Goal: Entertainment & Leisure: Consume media (video, audio)

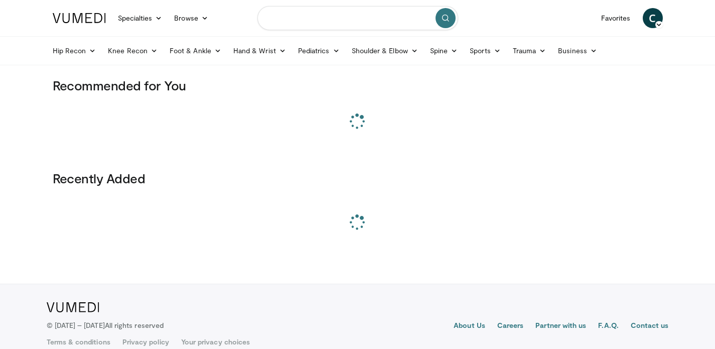
click at [311, 28] on input "Search topics, interventions" at bounding box center [357, 18] width 201 height 24
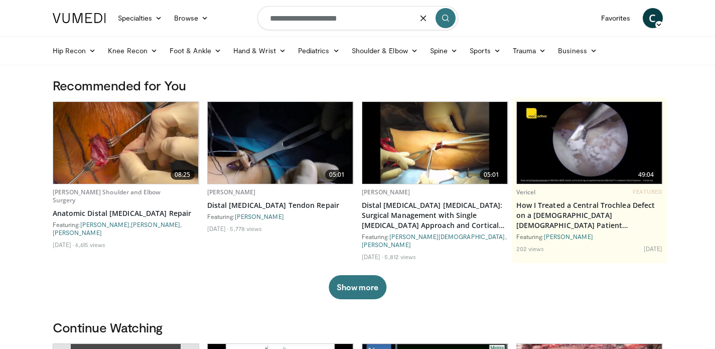
type input "**********"
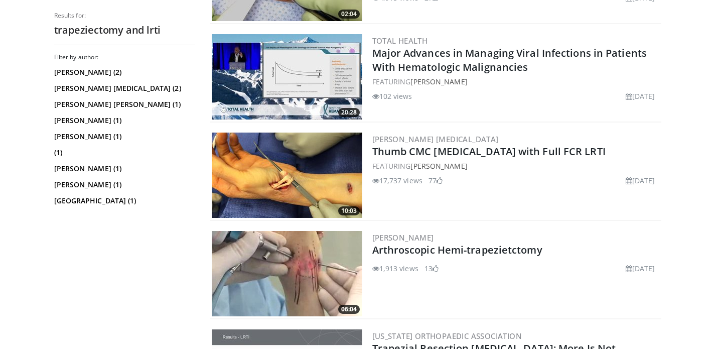
scroll to position [1063, 0]
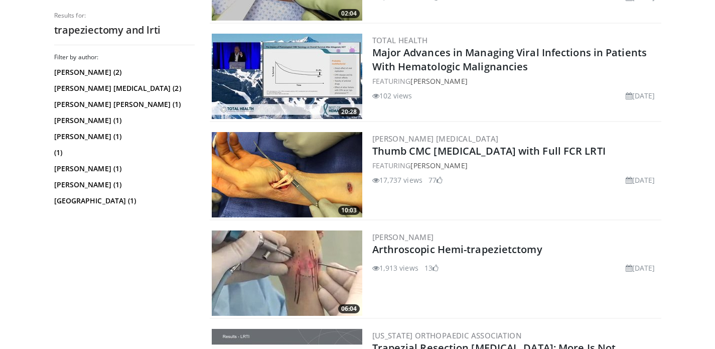
click at [265, 162] on img at bounding box center [287, 174] width 150 height 85
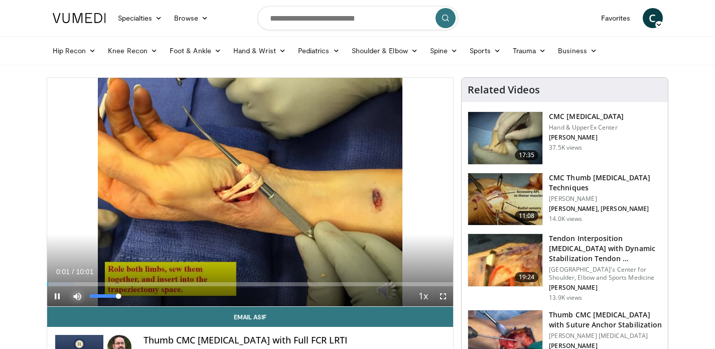
click at [76, 295] on span "Video Player" at bounding box center [77, 296] width 20 height 20
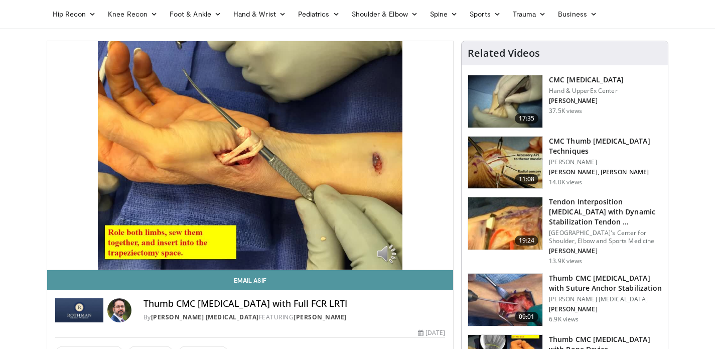
scroll to position [36, 0]
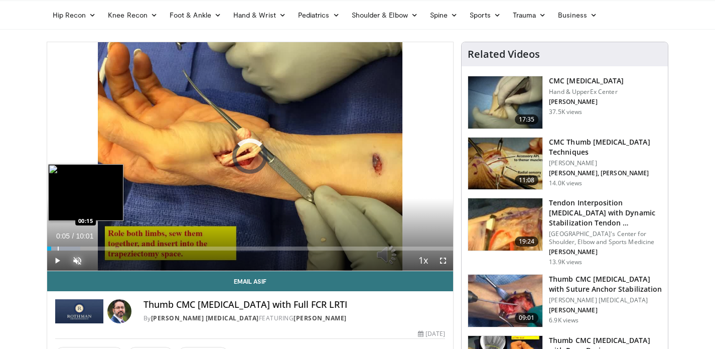
click at [58, 246] on div "Progress Bar" at bounding box center [58, 248] width 1 height 4
click at [63, 247] on div "Progress Bar" at bounding box center [63, 248] width 1 height 4
click at [70, 247] on div "Progress Bar" at bounding box center [70, 248] width 1 height 4
click at [76, 247] on div "Progress Bar" at bounding box center [76, 248] width 1 height 4
click at [82, 249] on div "Progress Bar" at bounding box center [82, 248] width 1 height 4
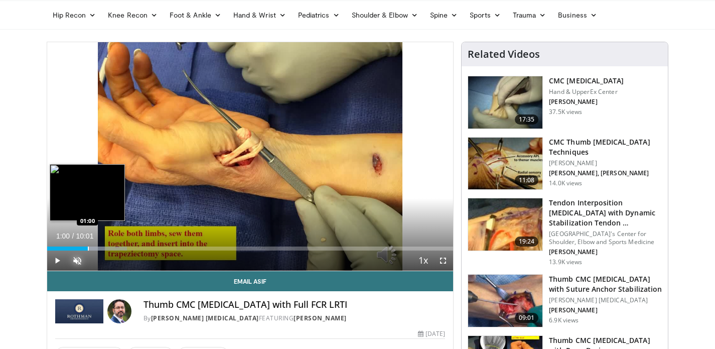
click at [88, 250] on div "Progress Bar" at bounding box center [88, 248] width 1 height 4
click at [95, 249] on div "Progress Bar" at bounding box center [95, 248] width 1 height 4
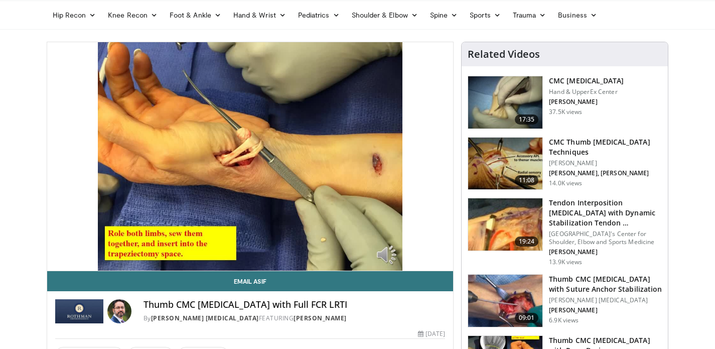
click at [100, 249] on div "10 seconds Tap to unmute" at bounding box center [250, 156] width 406 height 228
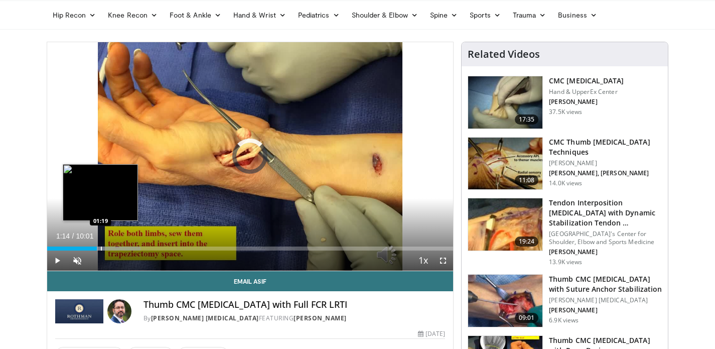
click at [101, 249] on div "Progress Bar" at bounding box center [101, 248] width 1 height 4
click at [105, 248] on div "Progress Bar" at bounding box center [105, 248] width 1 height 4
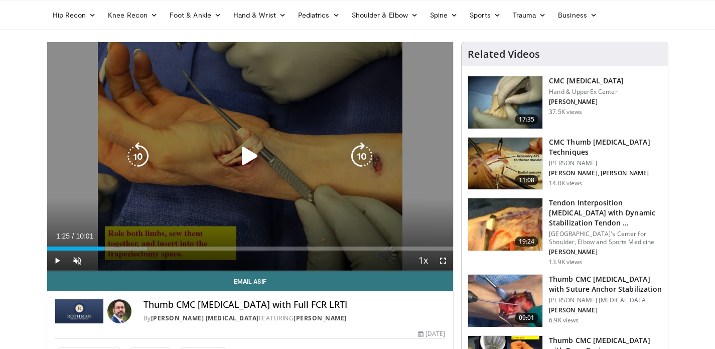
click at [250, 153] on icon "Video Player" at bounding box center [250, 156] width 28 height 28
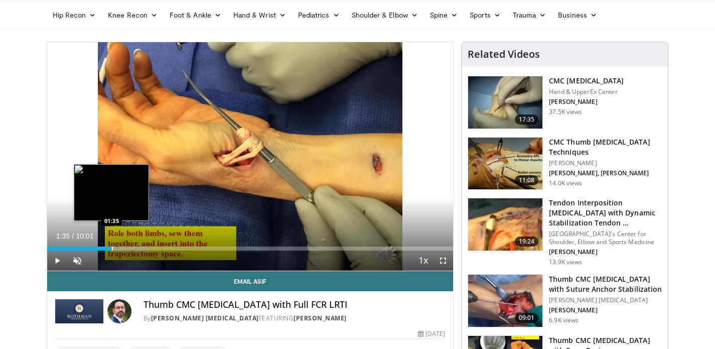
click at [112, 247] on div "Progress Bar" at bounding box center [112, 248] width 1 height 4
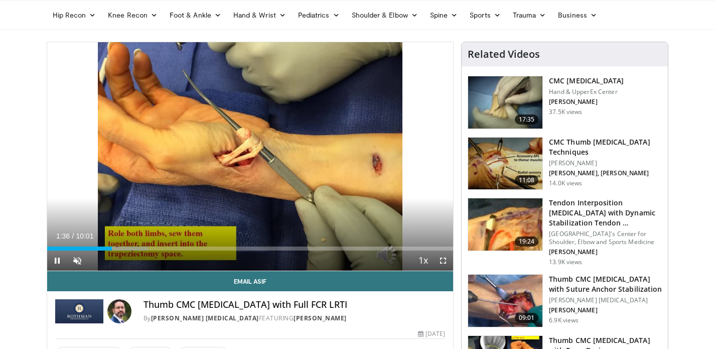
click at [119, 250] on div "Current Time 1:36 / Duration 10:01 Pause Skip Backward Skip Forward Unmute 0% L…" at bounding box center [250, 260] width 406 height 20
click at [121, 250] on div "Current Time 1:36 / Duration 10:01 Pause Skip Backward Skip Forward Unmute 0% L…" at bounding box center [250, 260] width 406 height 20
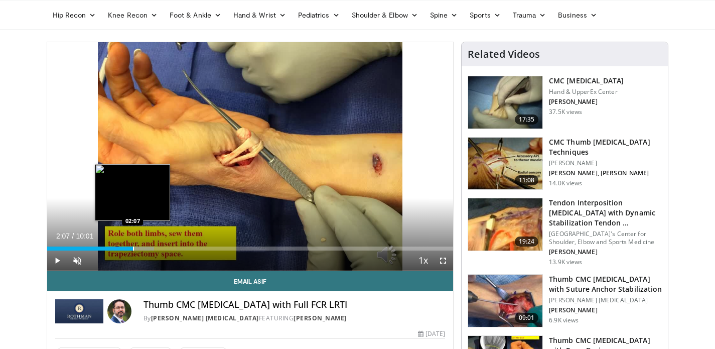
click at [133, 243] on div "Loaded : 26.31% 02:07 02:07" at bounding box center [250, 246] width 406 height 10
click at [142, 249] on div "Progress Bar" at bounding box center [142, 248] width 1 height 4
click at [135, 249] on div "Progress Bar" at bounding box center [135, 248] width 1 height 4
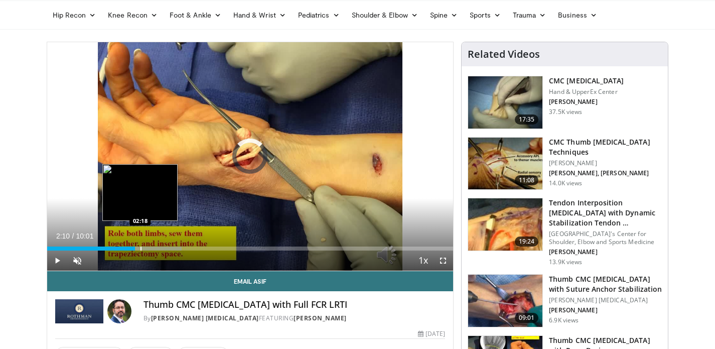
click at [141, 249] on div "Progress Bar" at bounding box center [140, 248] width 1 height 4
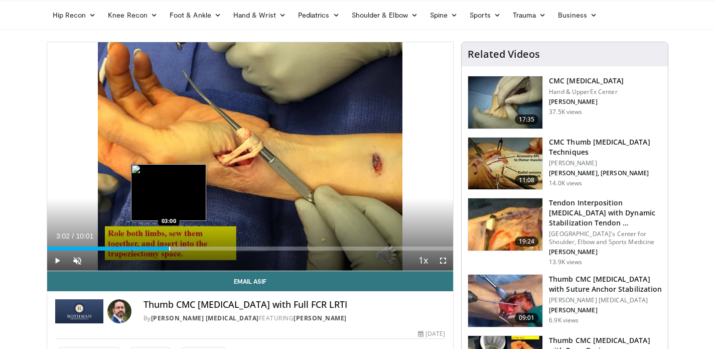
click at [170, 248] on div "Progress Bar" at bounding box center [154, 248] width 65 height 4
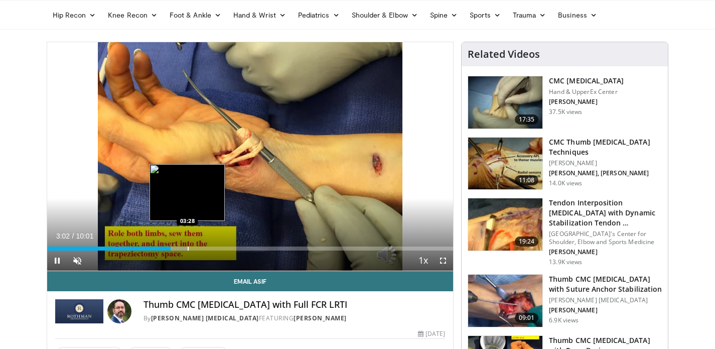
click at [189, 248] on div "Progress Bar" at bounding box center [188, 248] width 1 height 4
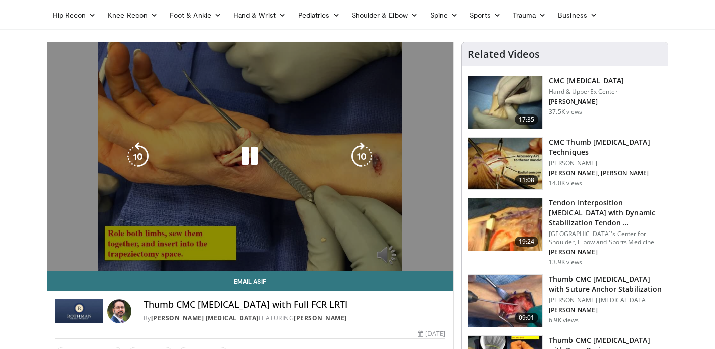
click at [246, 246] on video-js "**********" at bounding box center [250, 156] width 406 height 229
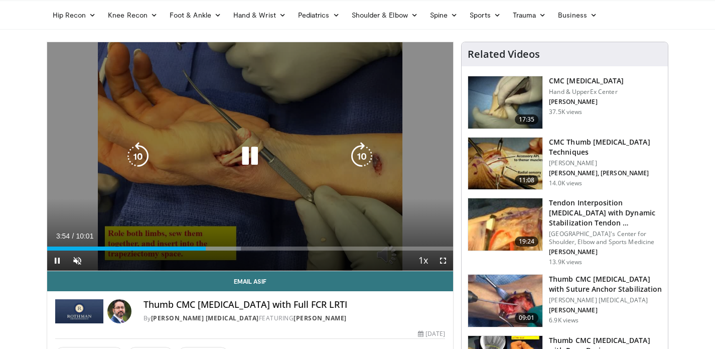
click at [169, 227] on div "10 seconds Tap to unmute" at bounding box center [250, 156] width 406 height 228
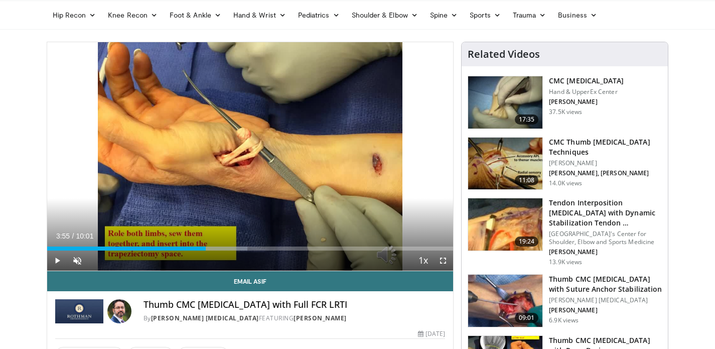
click at [169, 250] on div "Current Time 3:55 / Duration 10:01 Play Skip Backward Skip Forward Unmute 0% Lo…" at bounding box center [250, 260] width 406 height 20
